Goal: Navigation & Orientation: Find specific page/section

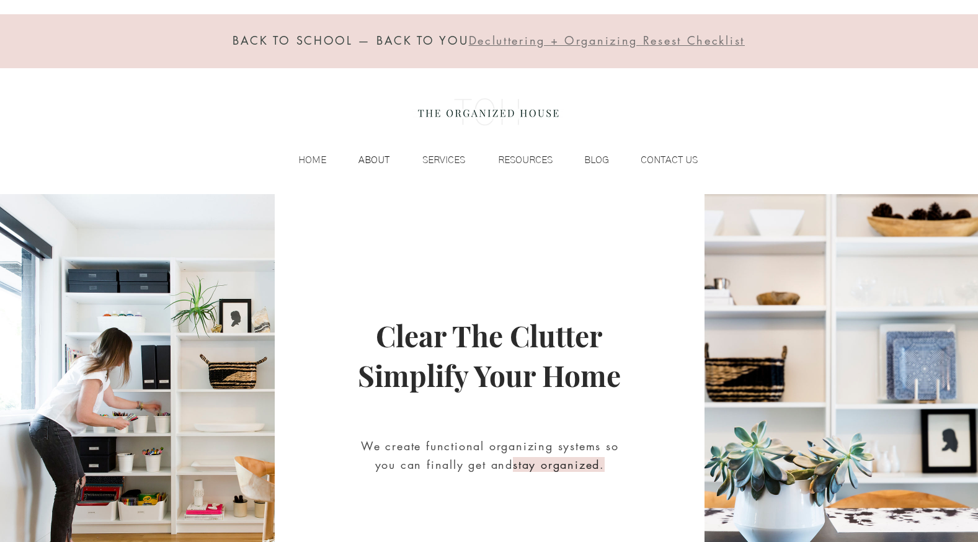
click at [380, 157] on p "ABOUT" at bounding box center [373, 160] width 43 height 19
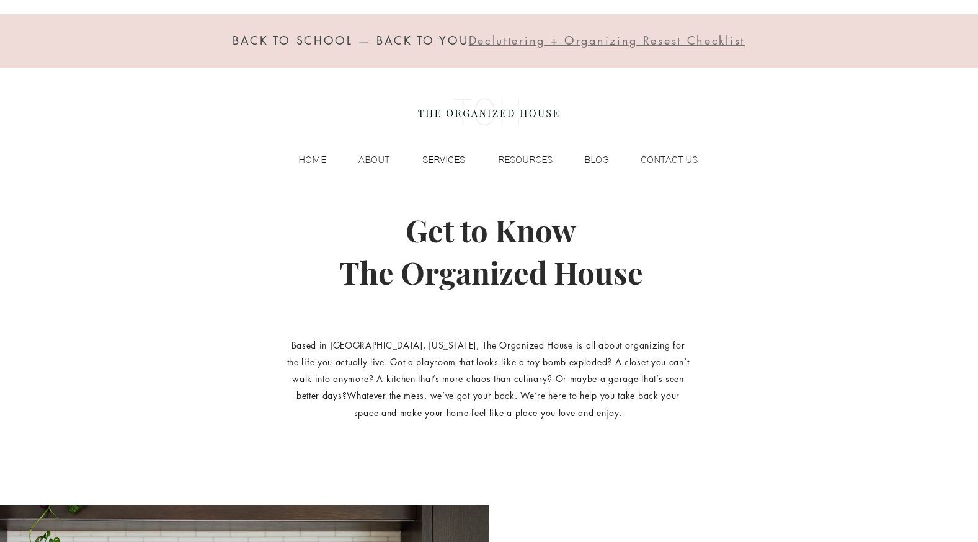
click at [451, 158] on p "SERVICES" at bounding box center [443, 160] width 55 height 19
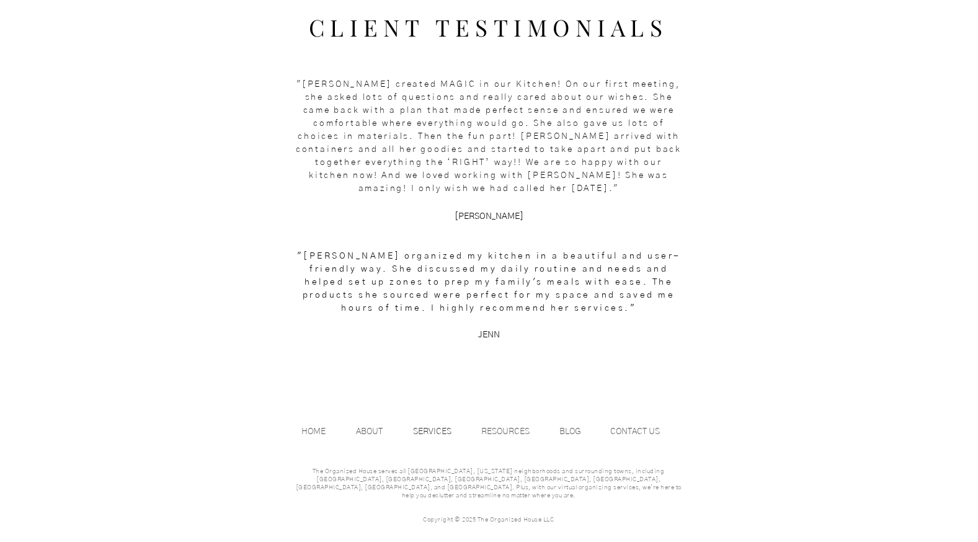
scroll to position [1631, 0]
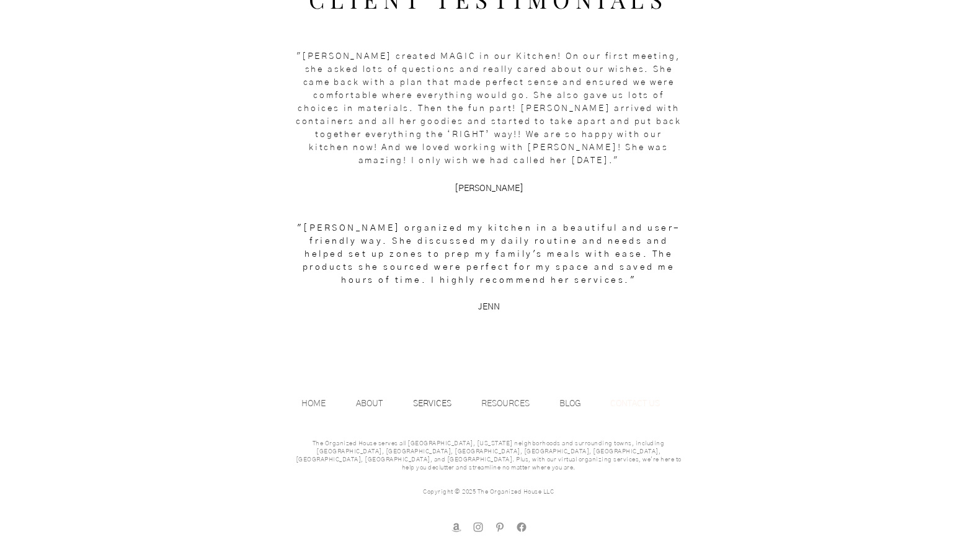
click at [654, 406] on p "CONTACT US" at bounding box center [635, 403] width 62 height 19
